Goal: Information Seeking & Learning: Learn about a topic

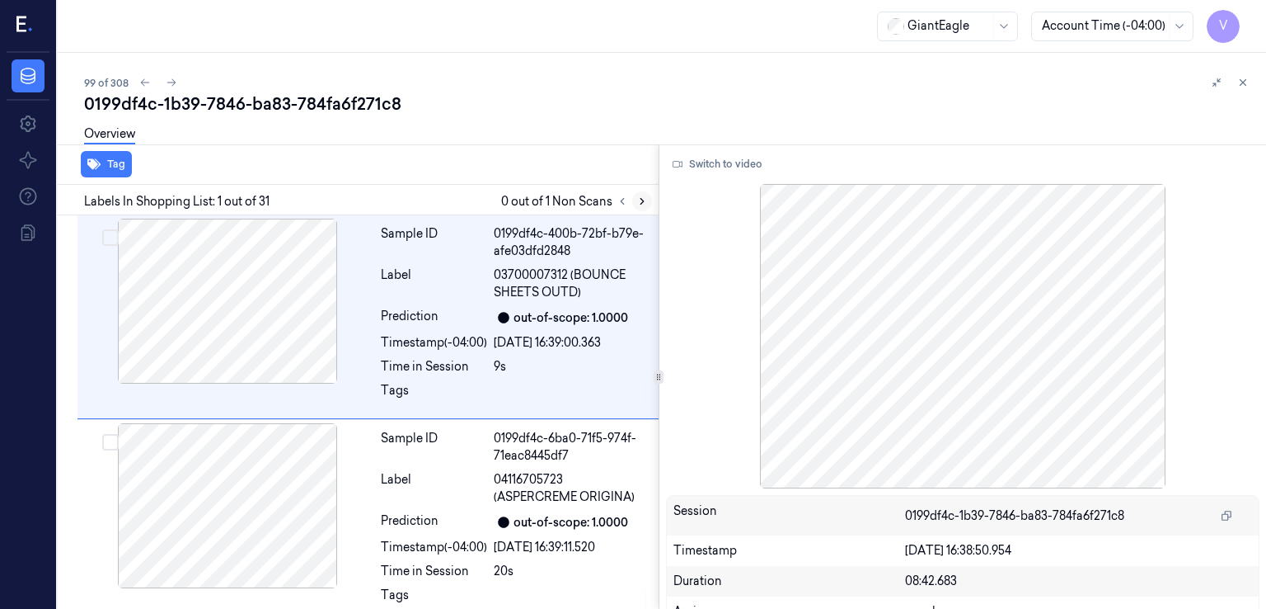
click at [648, 204] on button at bounding box center [642, 201] width 20 height 20
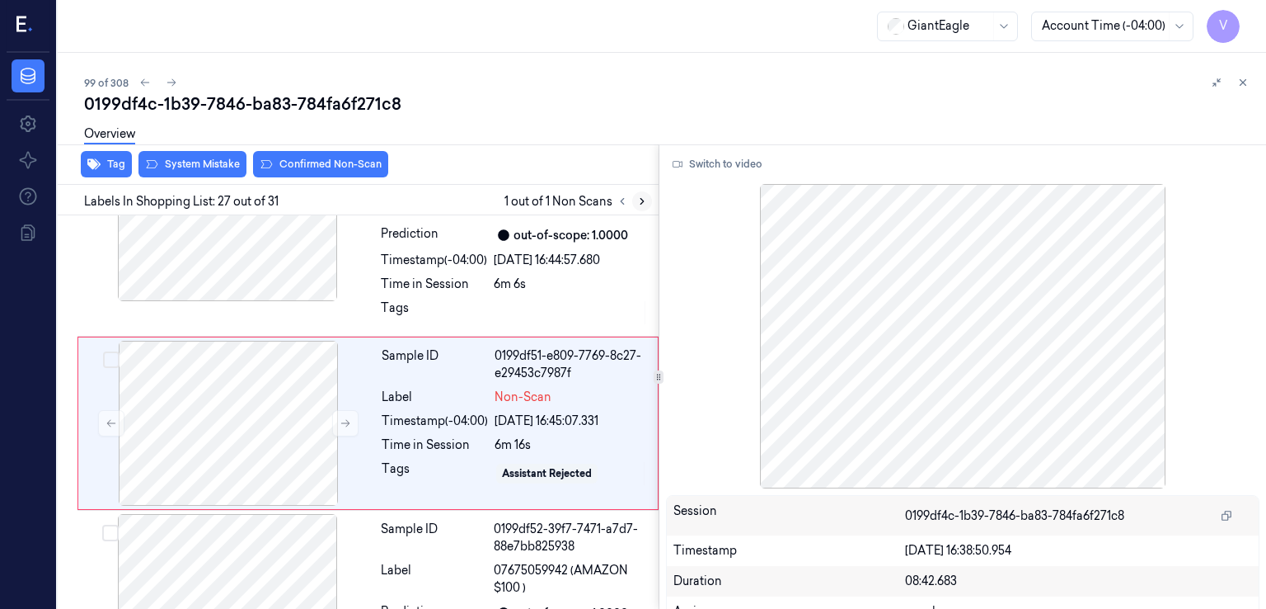
scroll to position [5128, 0]
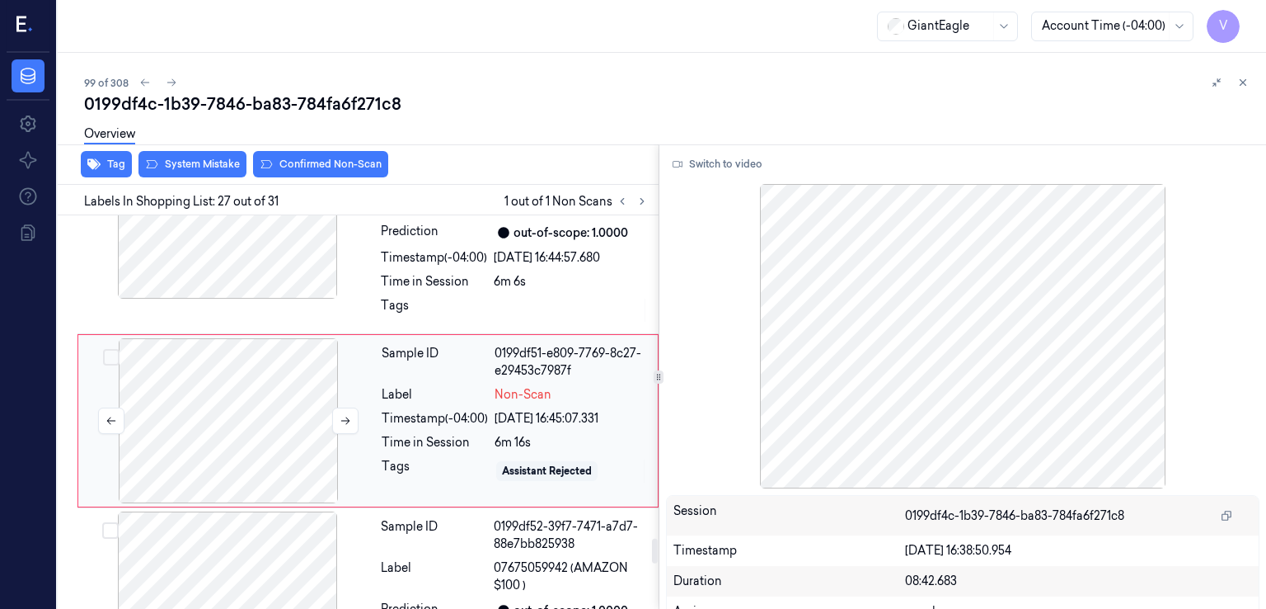
click at [297, 423] on div at bounding box center [229, 420] width 294 height 165
click at [342, 415] on icon at bounding box center [346, 421] width 12 height 12
click at [336, 407] on button at bounding box center [345, 420] width 26 height 26
click at [348, 417] on icon at bounding box center [345, 420] width 9 height 7
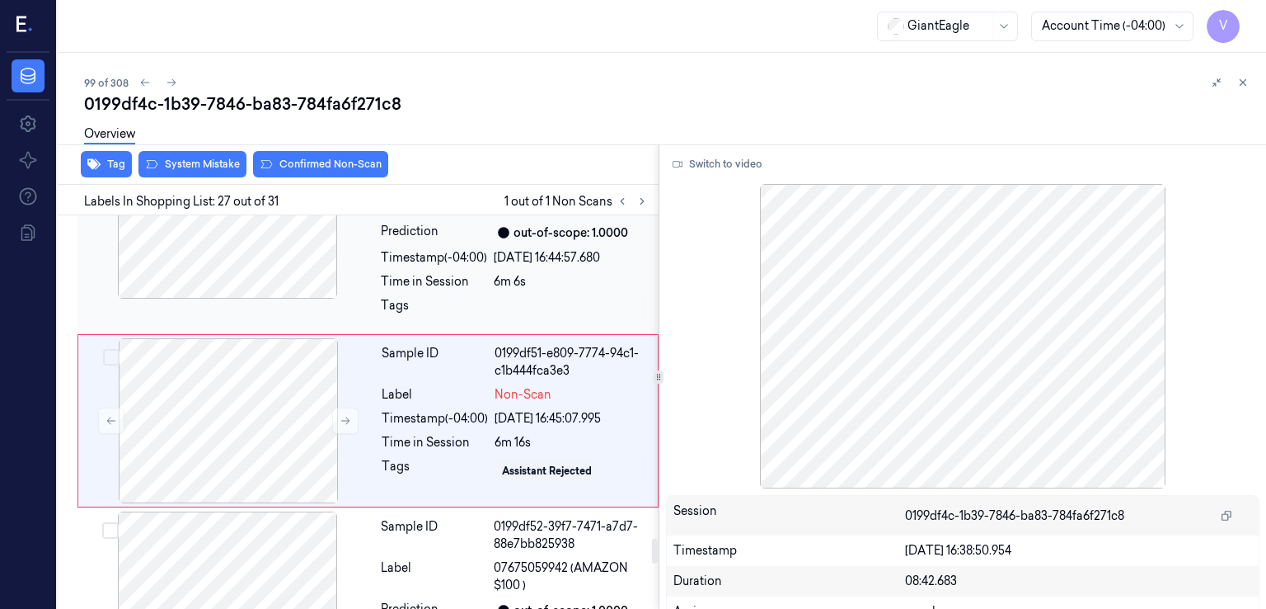
click at [473, 280] on div "Time in Session" at bounding box center [434, 281] width 106 height 17
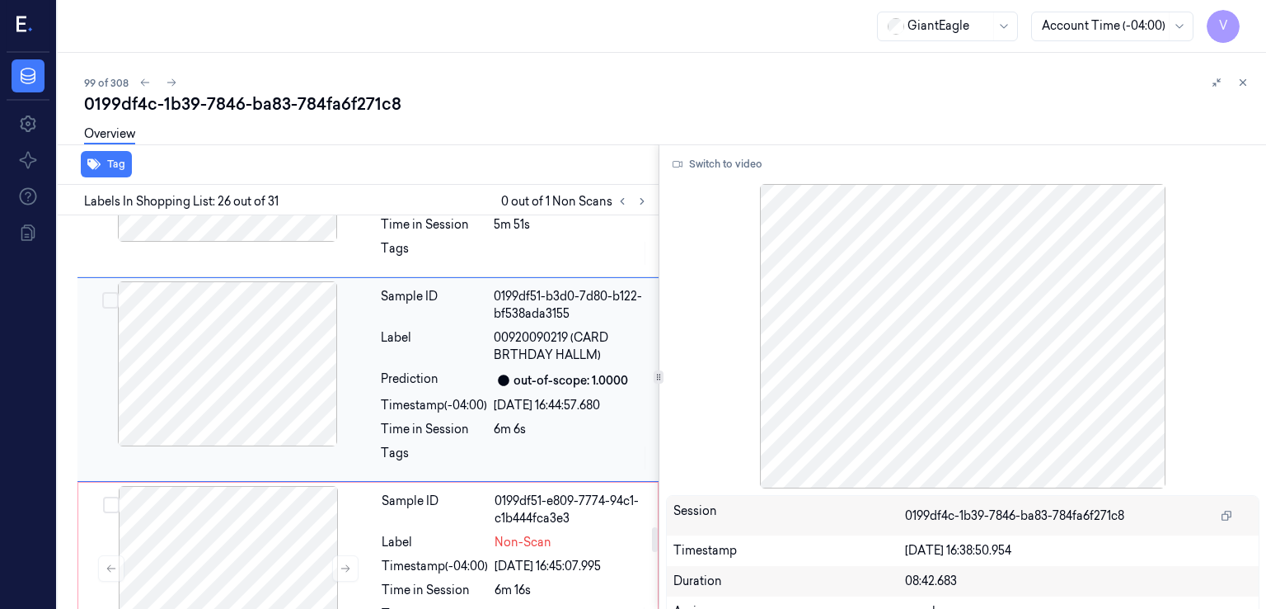
scroll to position [4939, 0]
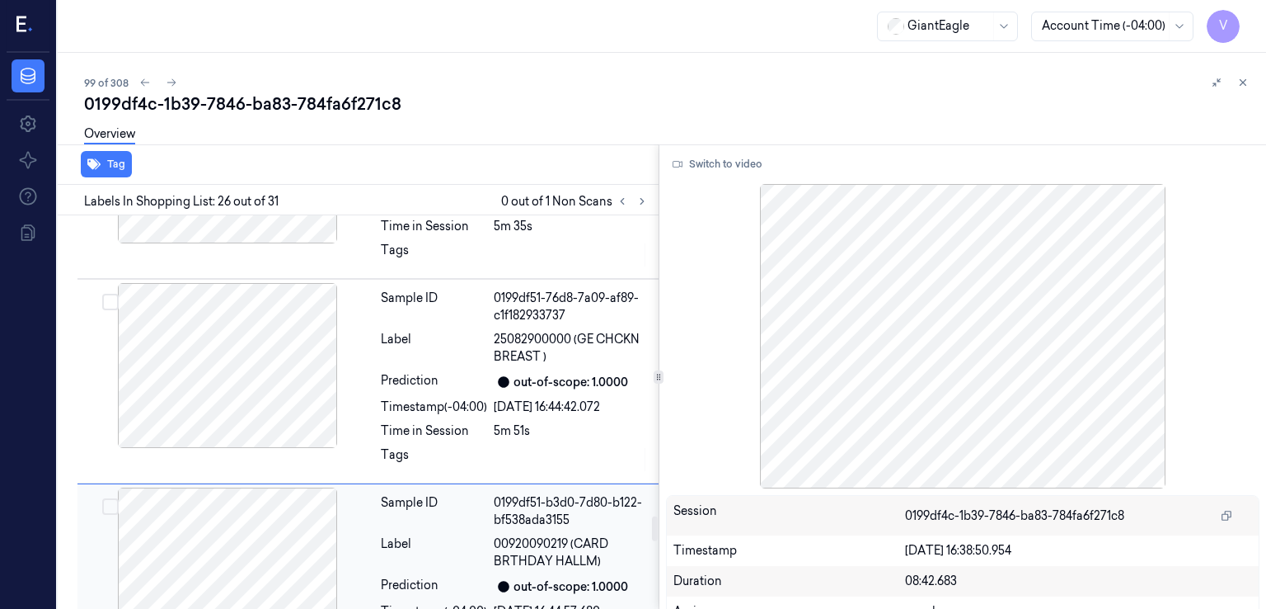
click at [485, 372] on div "Prediction" at bounding box center [434, 382] width 106 height 20
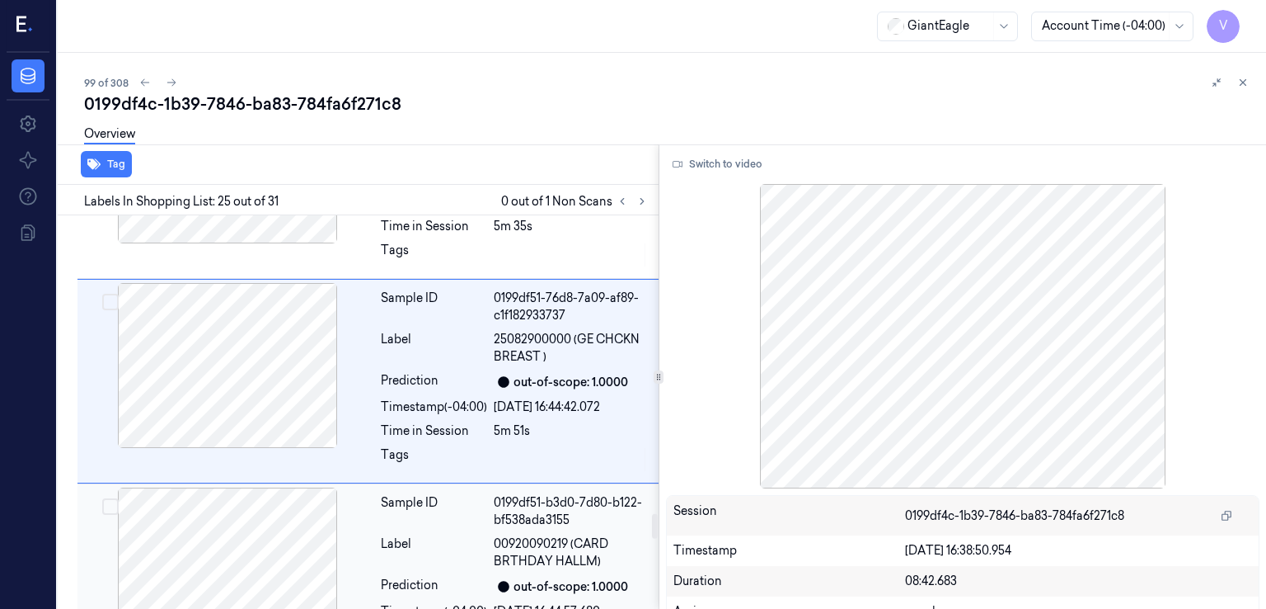
scroll to position [4734, 0]
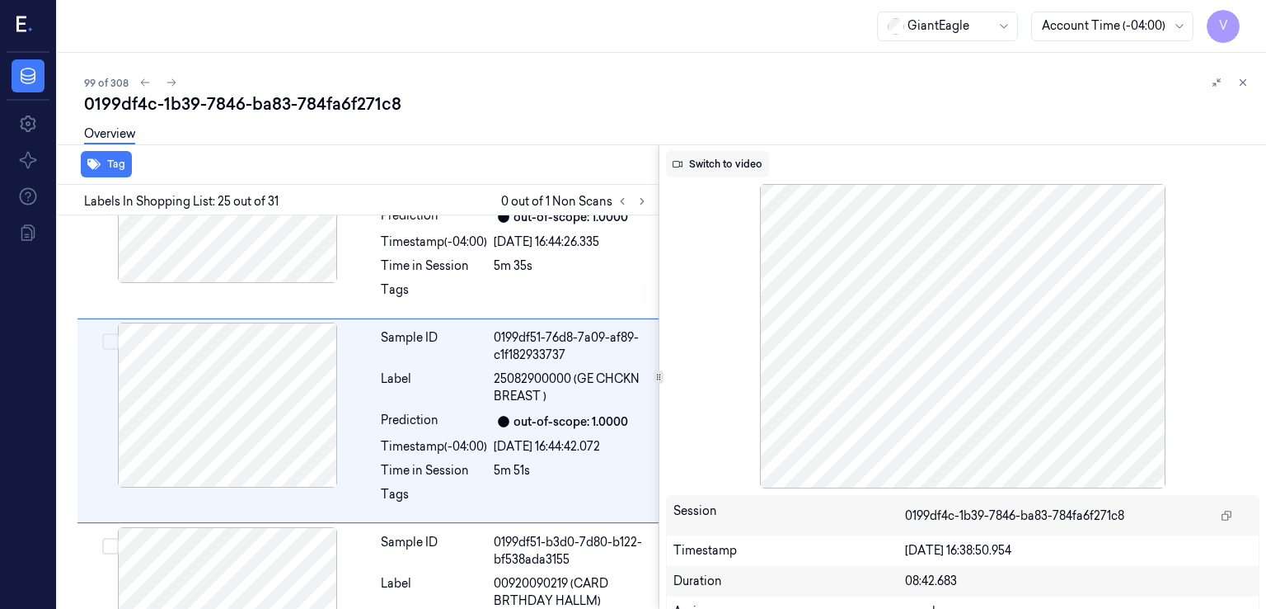
click at [739, 166] on button "Switch to video" at bounding box center [717, 164] width 103 height 26
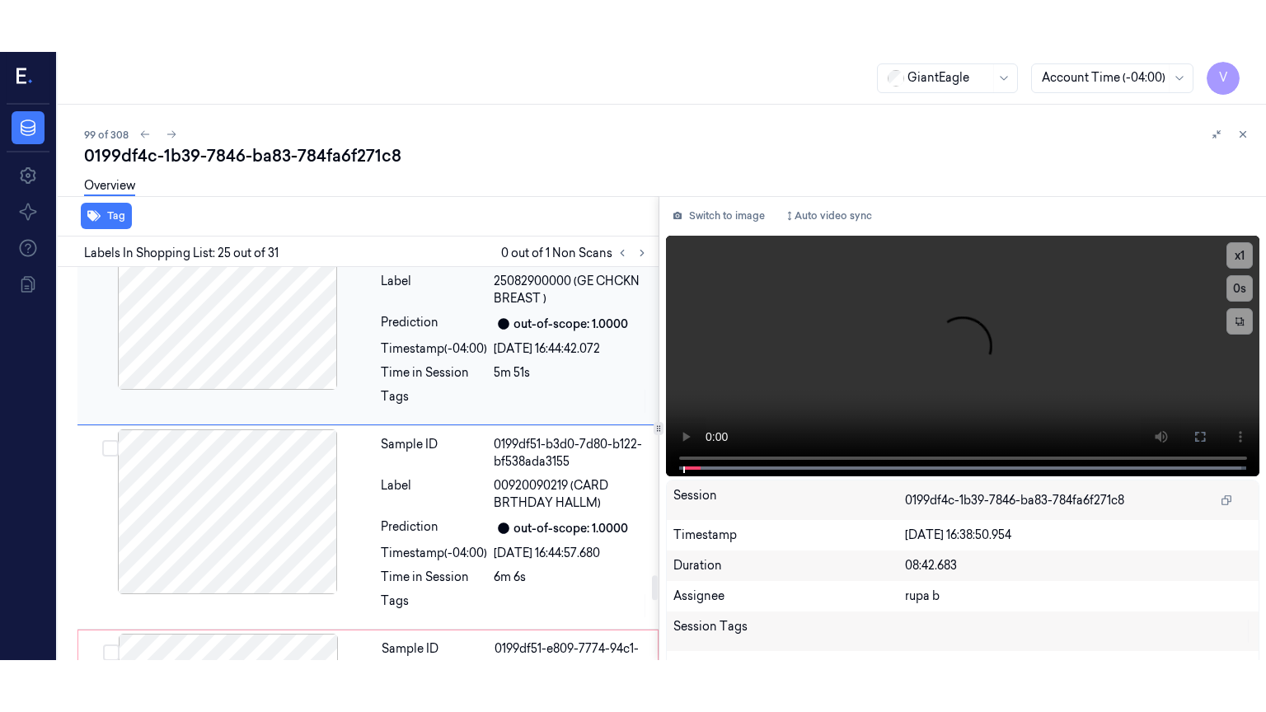
scroll to position [4899, 0]
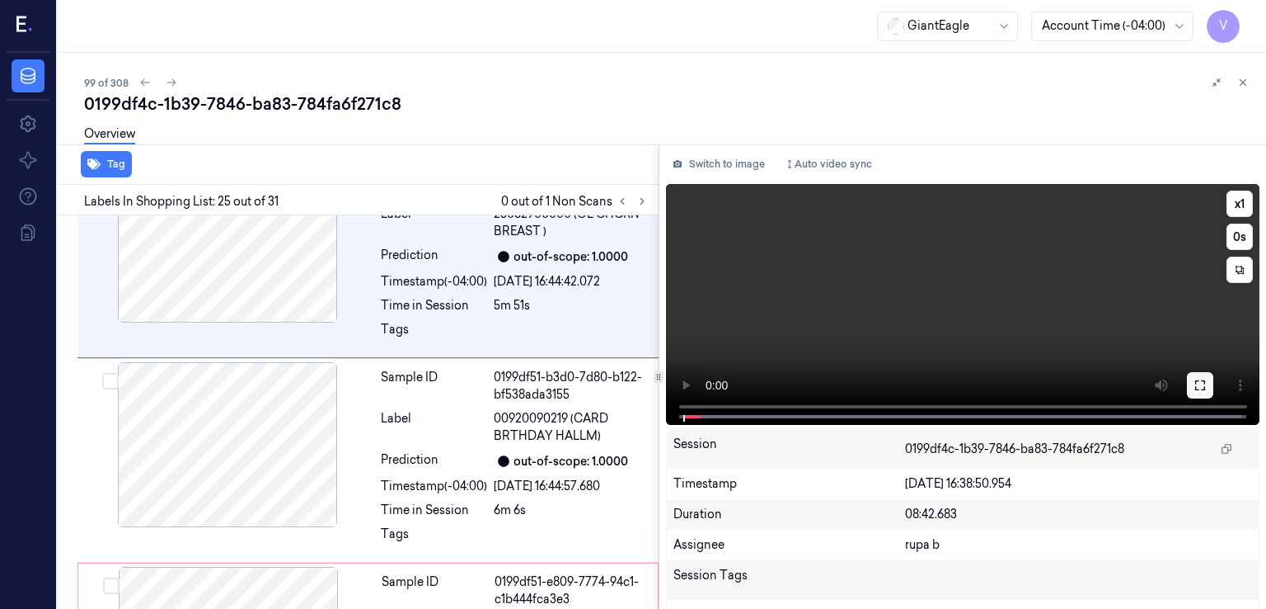
click at [1194, 390] on icon at bounding box center [1200, 384] width 13 height 13
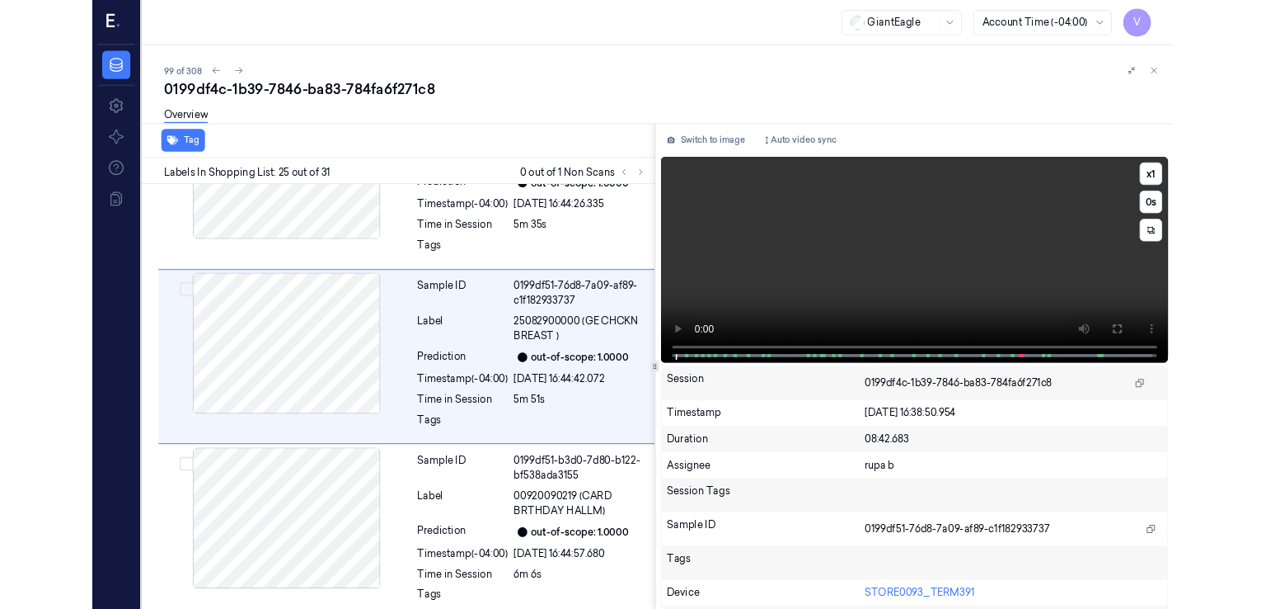
scroll to position [4682, 0]
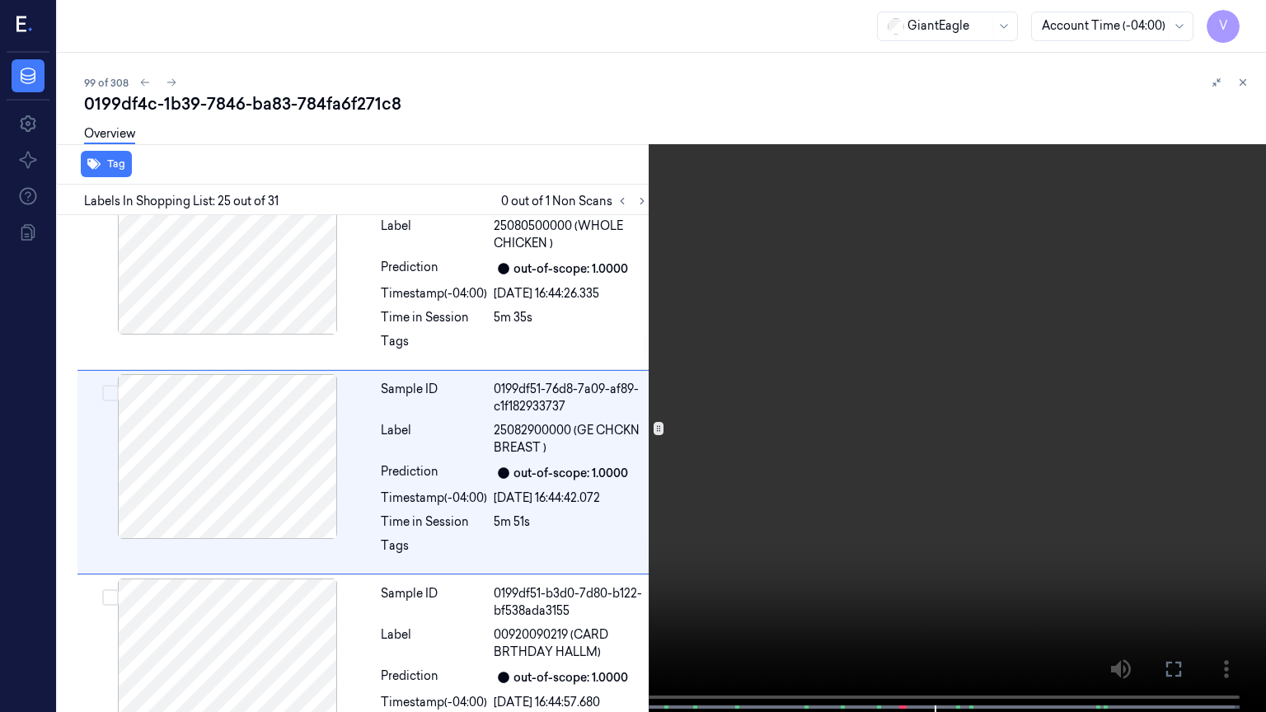
click at [724, 475] on video at bounding box center [633, 358] width 1266 height 716
click at [0, 0] on button at bounding box center [0, 0] width 0 height 0
